Goal: Information Seeking & Learning: Understand process/instructions

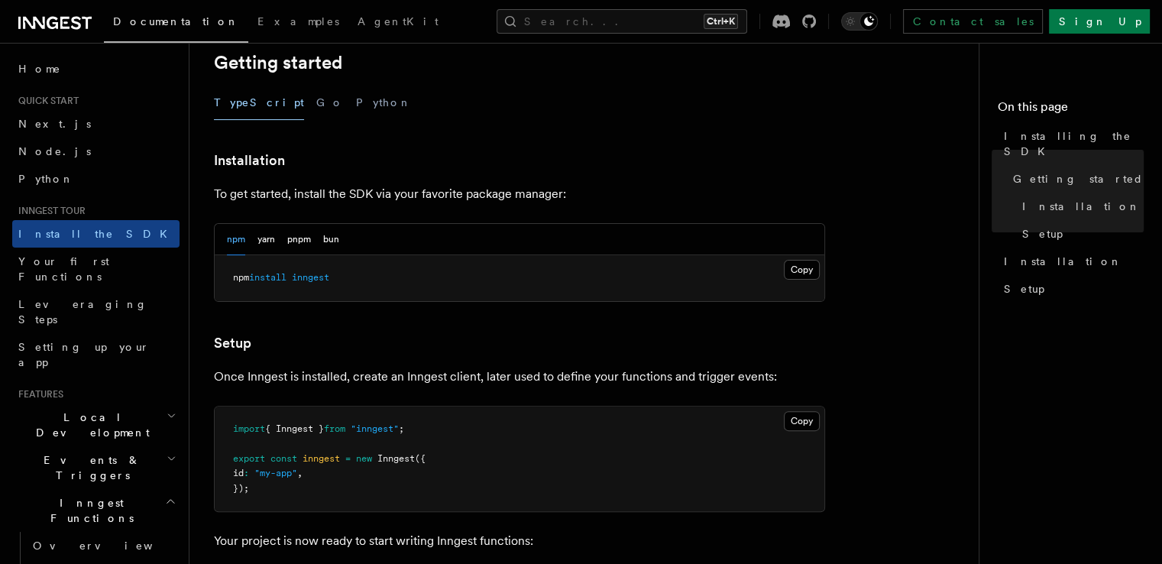
click at [328, 270] on pre "npm install inngest" at bounding box center [520, 278] width 610 height 46
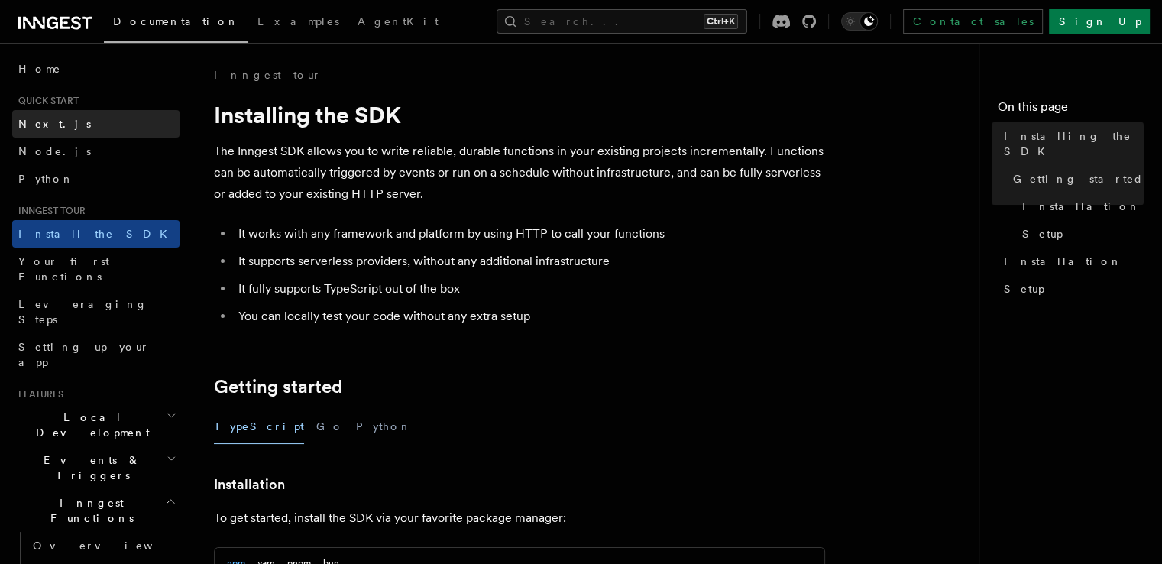
click at [34, 116] on span "Next.js" at bounding box center [54, 123] width 73 height 15
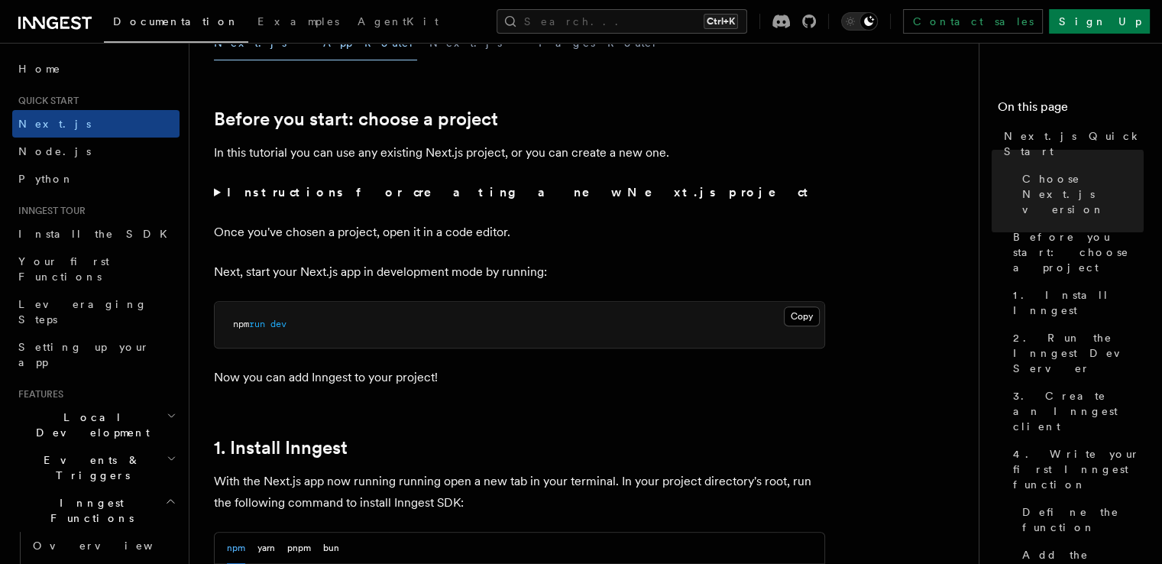
scroll to position [687, 0]
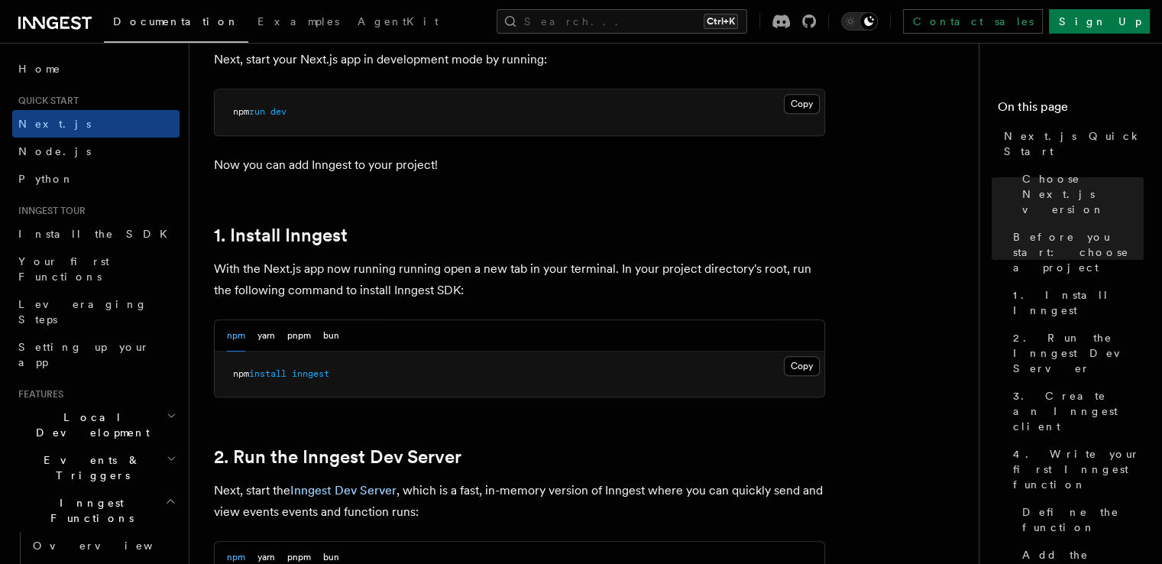
click at [286, 363] on pre "npm install inngest" at bounding box center [520, 374] width 610 height 46
click at [286, 364] on pre "npm install inngest" at bounding box center [520, 374] width 610 height 46
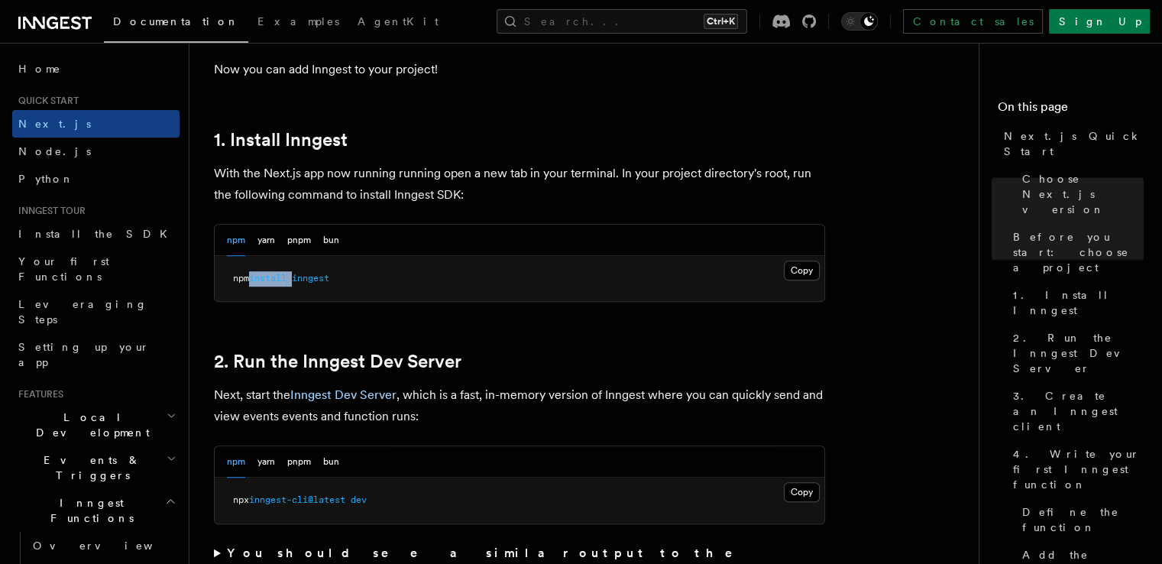
scroll to position [993, 0]
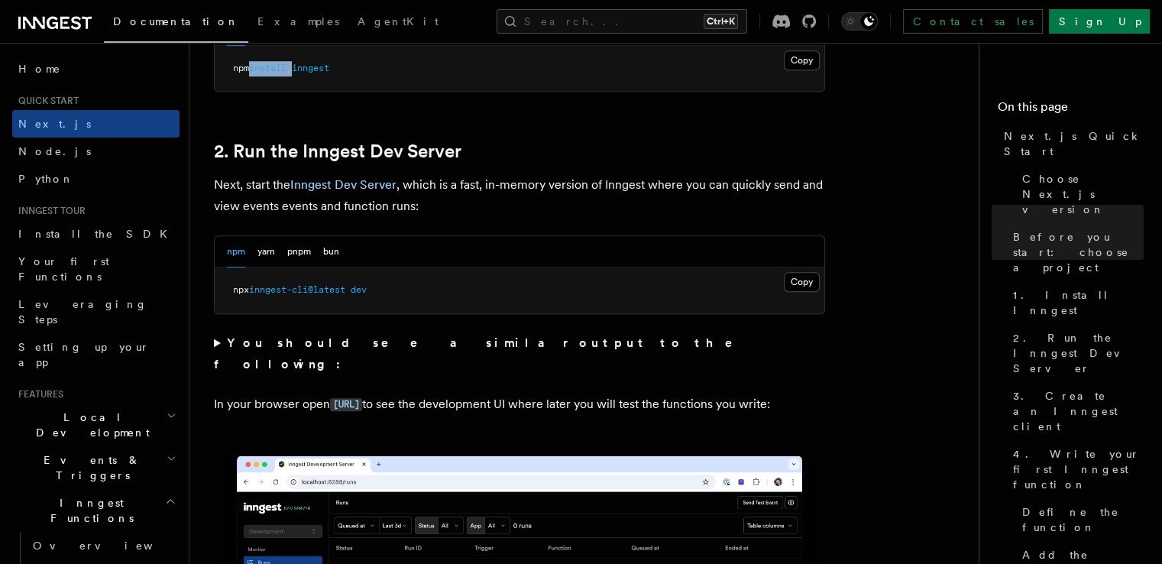
click at [290, 298] on pre "npx inngest-cli@latest dev" at bounding box center [520, 290] width 610 height 46
copy div "npx inngest-cli@latest dev"
